Goal: Navigation & Orientation: Find specific page/section

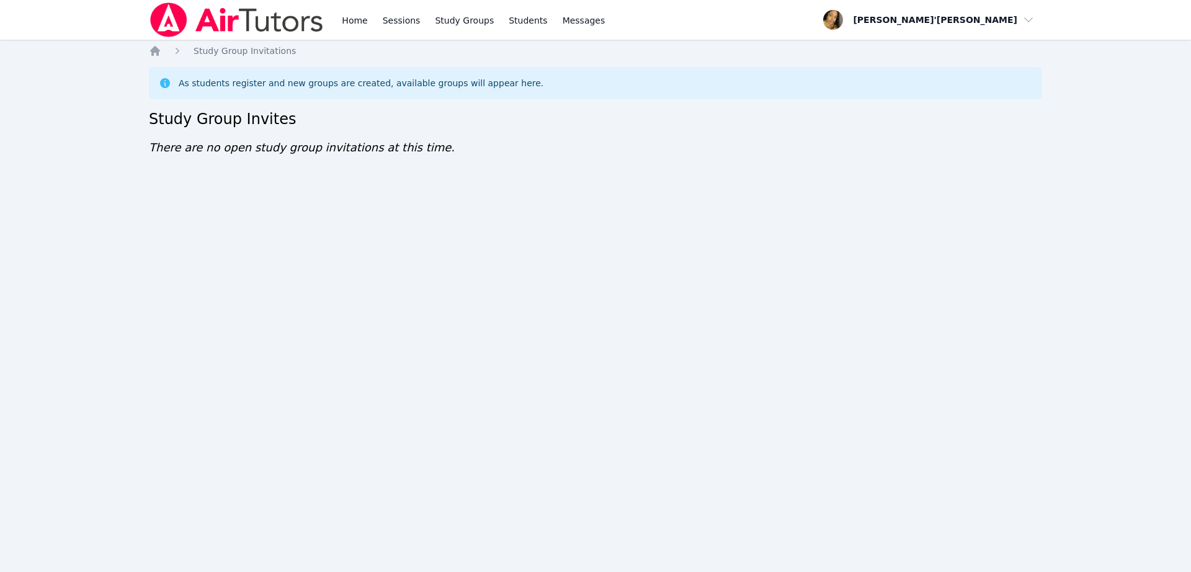
click at [129, 195] on div "Home Sessions Study Groups Students Messages Open user menu Lee'Tayna Hostick O…" at bounding box center [595, 286] width 1191 height 572
click at [631, 558] on div "Home Sessions Study Groups Students Messages Open user menu Lee'Tayna Hostick O…" at bounding box center [595, 286] width 1191 height 572
click at [859, 292] on div "Home Sessions Study Groups Students Messages Open user menu Lee'Tayna Hostick O…" at bounding box center [595, 286] width 1191 height 572
drag, startPoint x: 65, startPoint y: 35, endPoint x: 65, endPoint y: 50, distance: 14.9
click at [66, 35] on nav "Home Sessions Study Groups Students Messages Open user menu Lee'Tayna Hostick O…" at bounding box center [595, 20] width 1191 height 40
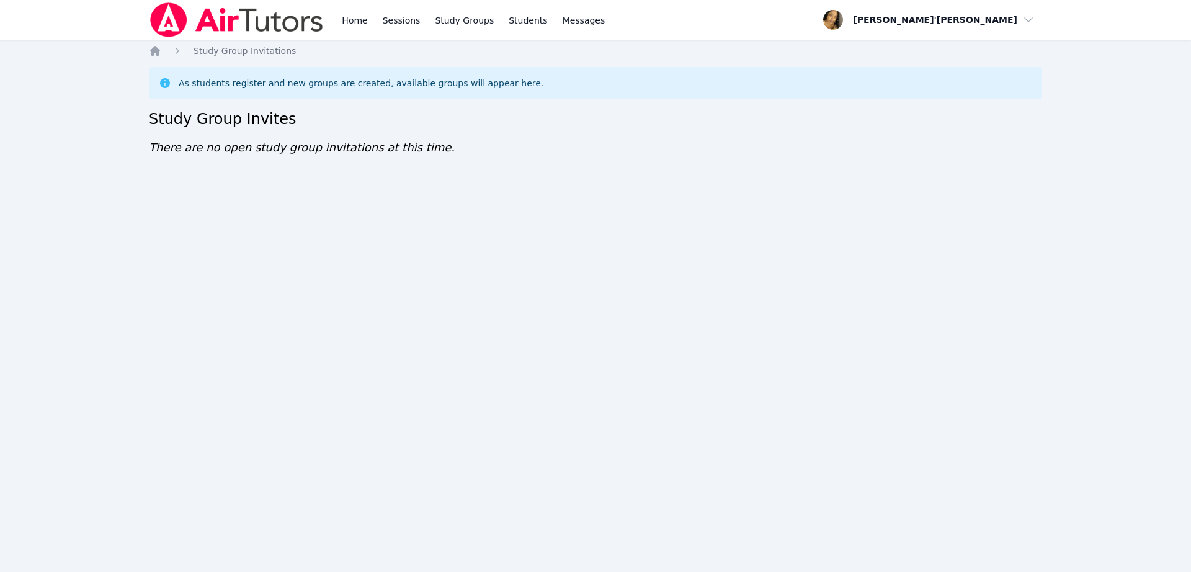
click at [163, 177] on div "Home Study Group Invitations As students register and new groups are created, a…" at bounding box center [596, 113] width 894 height 137
